Goal: Transaction & Acquisition: Book appointment/travel/reservation

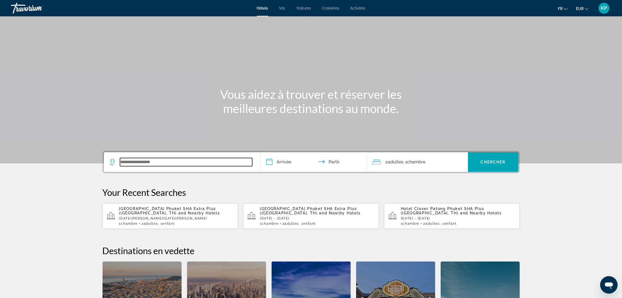
click at [225, 161] on input "Widget de recherche" at bounding box center [186, 162] width 132 height 8
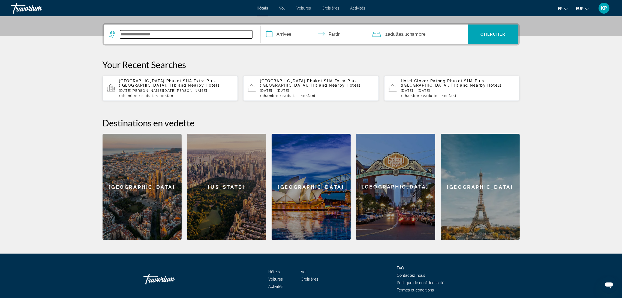
scroll to position [133, 0]
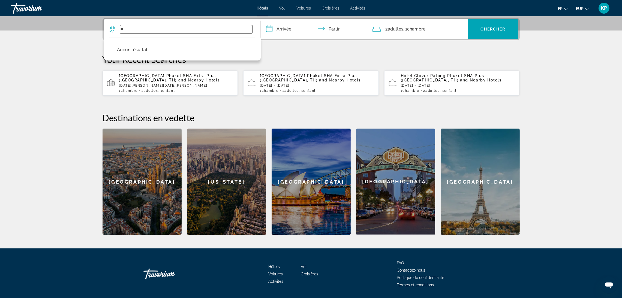
type input "*"
drag, startPoint x: 168, startPoint y: 29, endPoint x: 65, endPoint y: 27, distance: 102.8
click at [65, 27] on section "**********" at bounding box center [311, 51] width 622 height 368
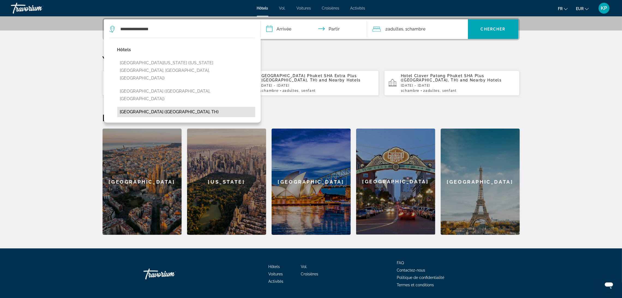
click at [188, 107] on button "[GEOGRAPHIC_DATA] ([GEOGRAPHIC_DATA], TH)" at bounding box center [186, 112] width 138 height 10
type input "**********"
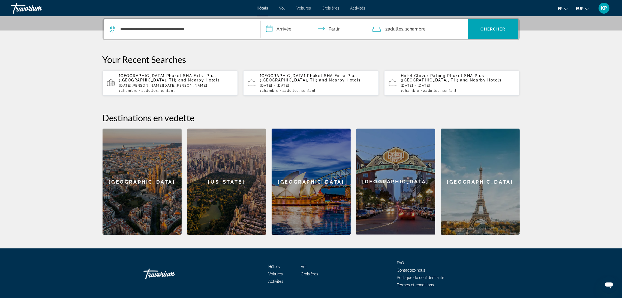
click at [281, 26] on input "**********" at bounding box center [315, 29] width 109 height 21
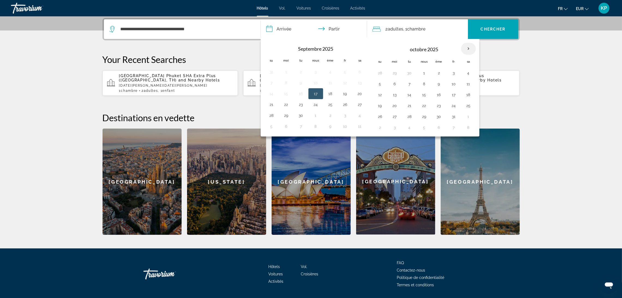
click at [465, 46] on th "Mois prochain" at bounding box center [468, 49] width 15 height 12
click at [441, 92] on button "16" at bounding box center [439, 95] width 9 height 8
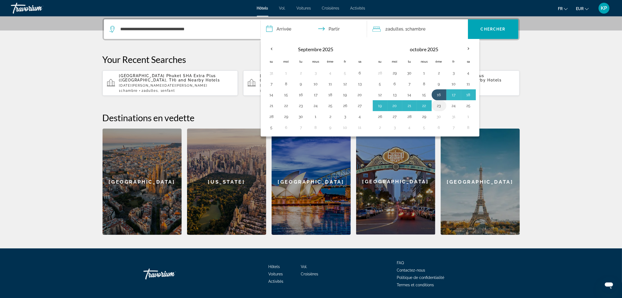
click at [443, 107] on button "23" at bounding box center [439, 106] width 9 height 8
type input "**********"
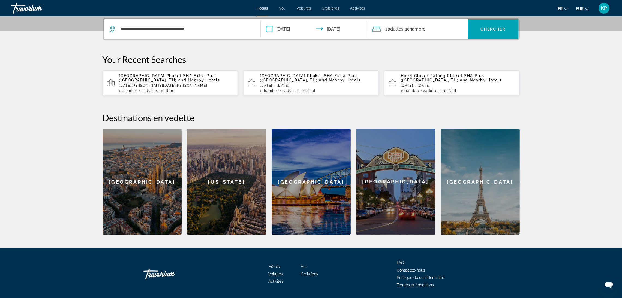
click at [428, 30] on div "2 adultes Adulte , 1 Chambre pièces" at bounding box center [419, 29] width 95 height 8
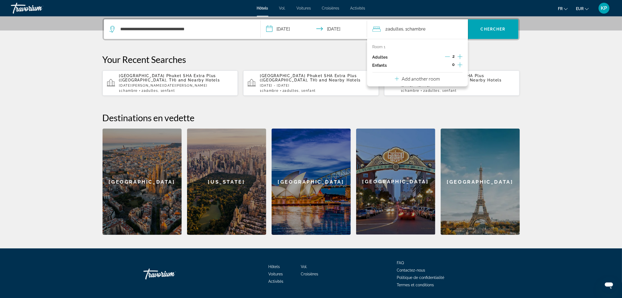
click at [458, 64] on icon "Increment children" at bounding box center [460, 65] width 5 height 7
click at [402, 80] on span "Travelers: 2 adults, 1 child" at bounding box center [393, 80] width 32 height 7
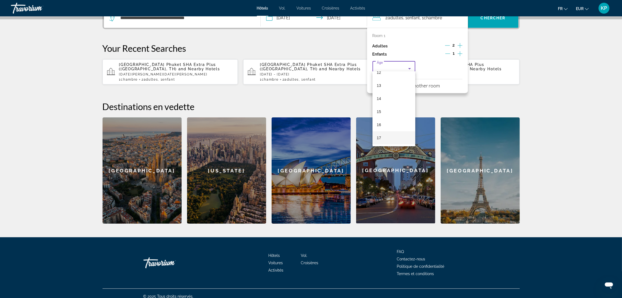
scroll to position [150, 0]
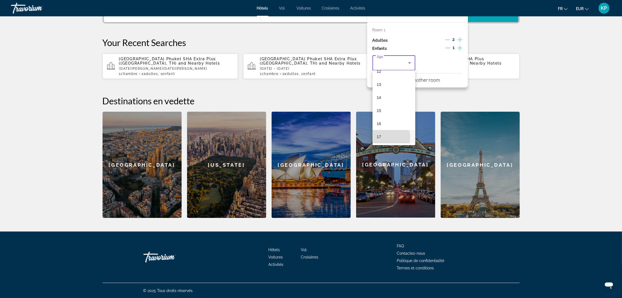
click at [383, 138] on mat-option "17" at bounding box center [393, 136] width 43 height 13
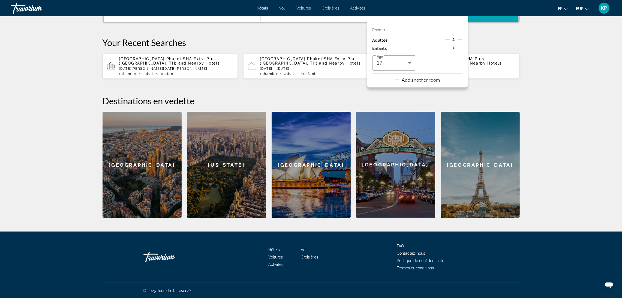
drag, startPoint x: 511, startPoint y: 92, endPoint x: 511, endPoint y: 63, distance: 28.6
click at [511, 92] on div "**********" at bounding box center [311, 109] width 439 height 217
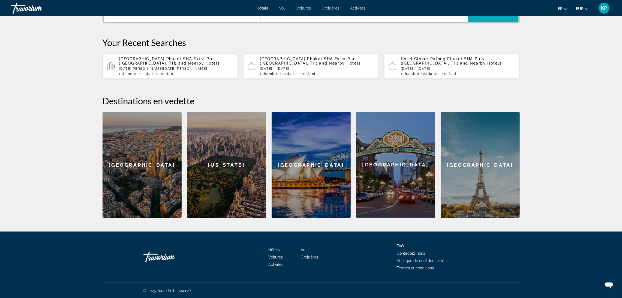
click at [496, 20] on span "Widget de recherche" at bounding box center [493, 12] width 50 height 20
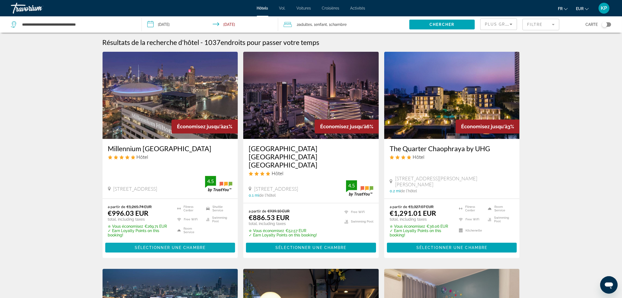
click at [196, 246] on span "Sélectionner une chambre" at bounding box center [170, 248] width 71 height 4
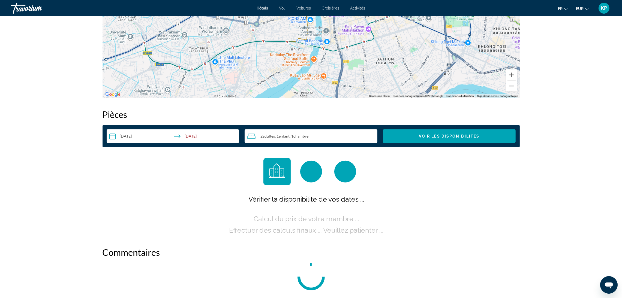
scroll to position [654, 0]
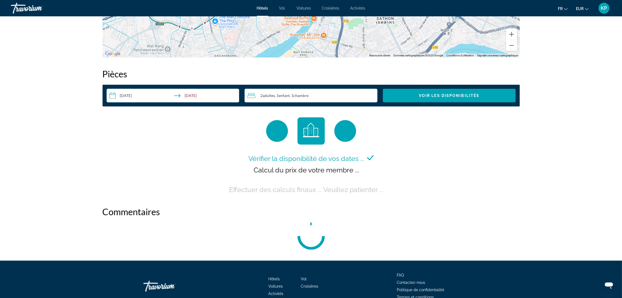
click at [129, 96] on input "**********" at bounding box center [174, 96] width 135 height 15
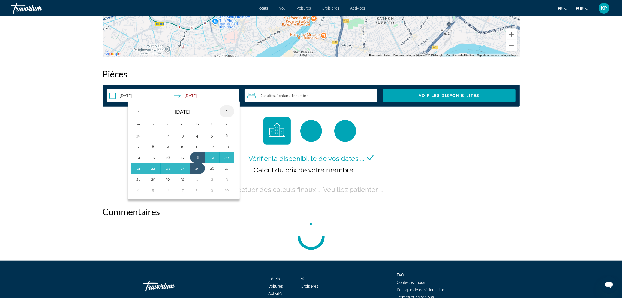
click at [225, 110] on th "Next month" at bounding box center [226, 112] width 15 height 12
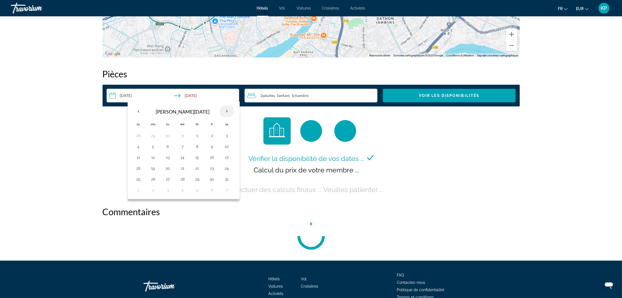
click at [225, 110] on th "Next month" at bounding box center [226, 112] width 15 height 12
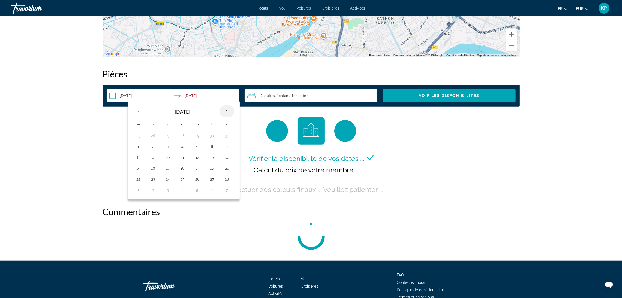
click at [225, 110] on th "Next month" at bounding box center [226, 112] width 15 height 12
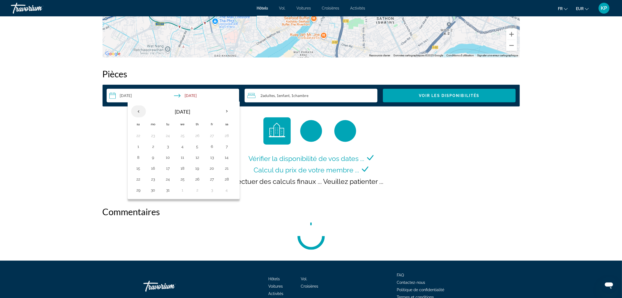
click at [136, 108] on th "Previous month" at bounding box center [138, 112] width 15 height 12
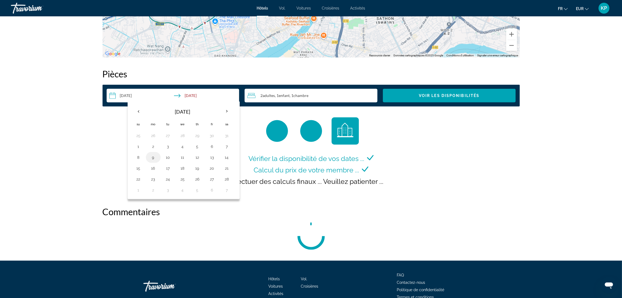
click at [154, 159] on button "9" at bounding box center [153, 158] width 9 height 8
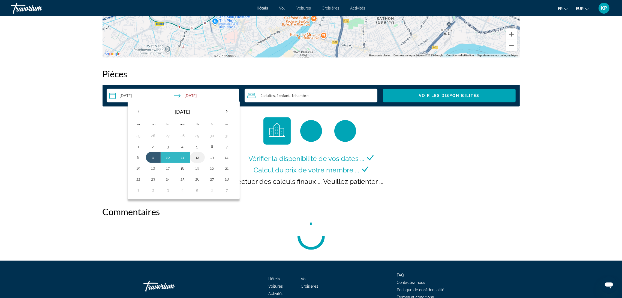
click at [199, 158] on button "12" at bounding box center [197, 158] width 9 height 8
type input "**********"
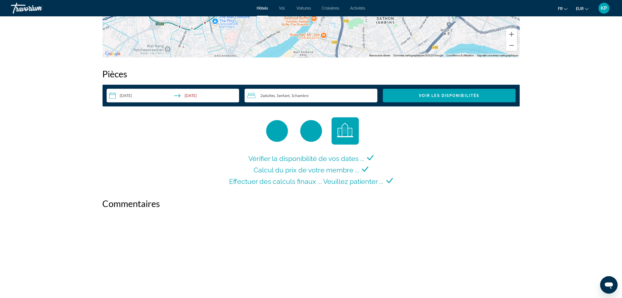
click at [314, 103] on div "**********" at bounding box center [311, 96] width 417 height 22
click at [315, 101] on div "2 Adulte Adultes , 1 Enfant Enfants , 1 Chambre pièces" at bounding box center [312, 96] width 130 height 14
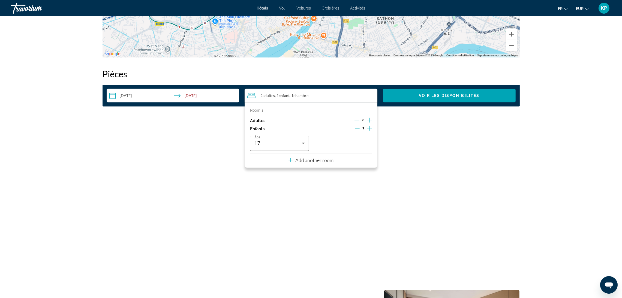
click at [457, 151] on img "Contenu principal" at bounding box center [452, 152] width 136 height 68
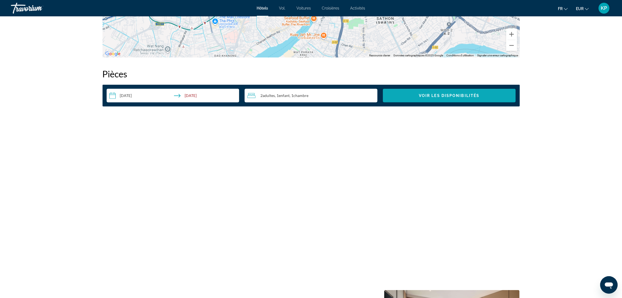
click at [458, 97] on span "Voir les disponibilités" at bounding box center [449, 96] width 61 height 4
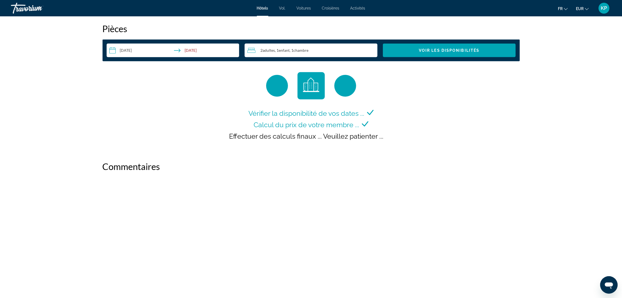
scroll to position [698, 0]
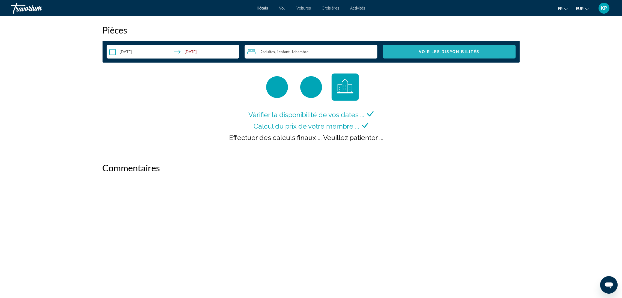
click at [438, 53] on span "Voir les disponibilités" at bounding box center [449, 52] width 61 height 4
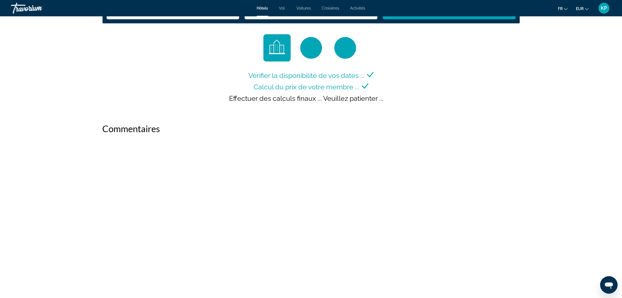
scroll to position [687, 0]
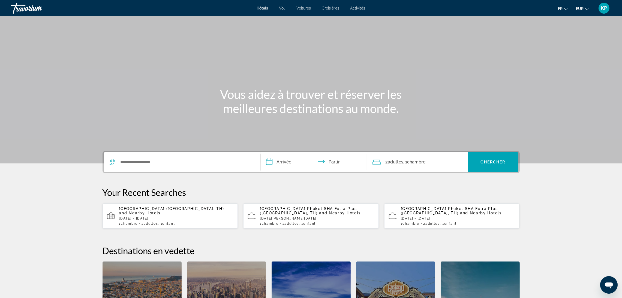
click at [603, 8] on font "KP" at bounding box center [604, 8] width 6 height 6
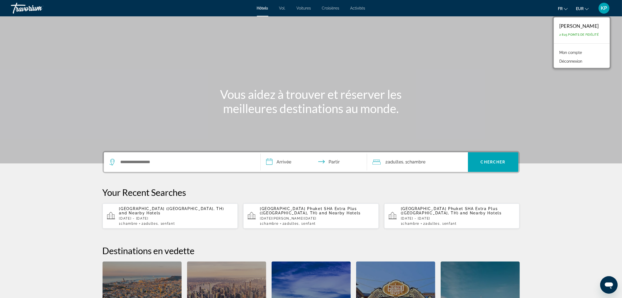
click at [573, 53] on font "Mon compte" at bounding box center [570, 52] width 23 height 4
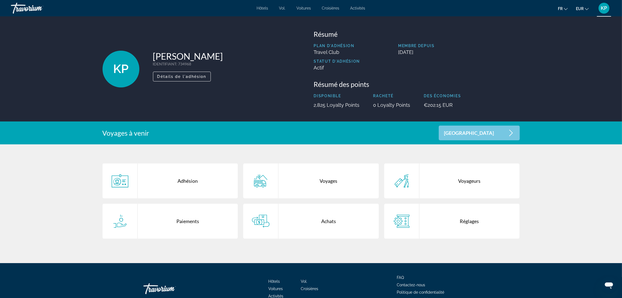
click at [353, 183] on div "Voyages" at bounding box center [328, 181] width 100 height 35
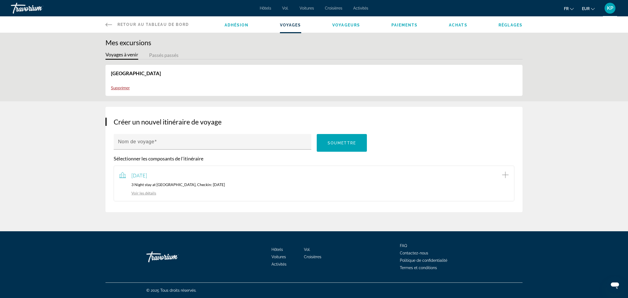
click at [142, 195] on link "Voir les détails" at bounding box center [137, 193] width 37 height 5
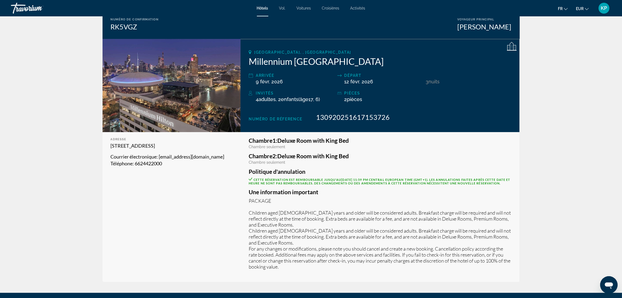
scroll to position [41, 0]
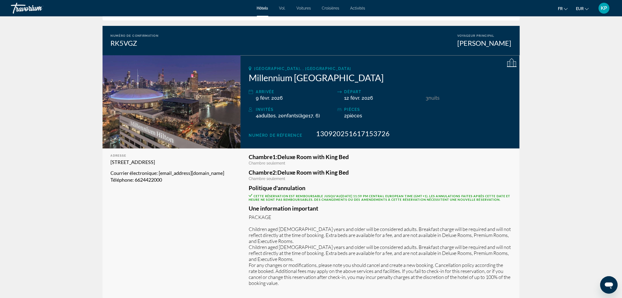
click at [328, 156] on h3 "Chambre 1: Deluxe Room with King Bed" at bounding box center [380, 157] width 263 height 6
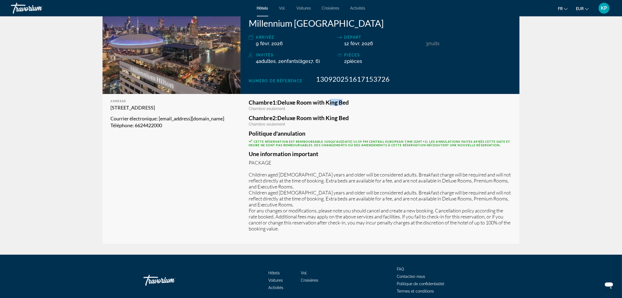
scroll to position [82, 0]
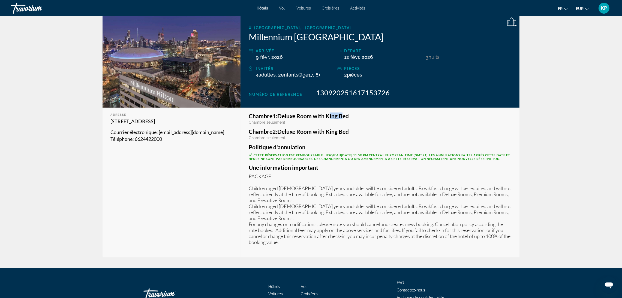
drag, startPoint x: 354, startPoint y: 117, endPoint x: 279, endPoint y: 117, distance: 74.2
click at [279, 117] on h3 "Chambre 1: Deluxe Room with King Bed" at bounding box center [380, 116] width 263 height 6
click at [581, 179] on app-hotel-booking-confirmation "Détails de confirmation Statut de réservation Confirmé Imprimer Annuler une rés…" at bounding box center [311, 101] width 622 height 334
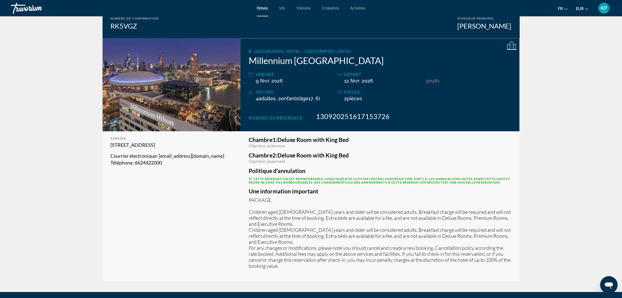
scroll to position [123, 0]
